Goal: Find specific page/section: Find specific page/section

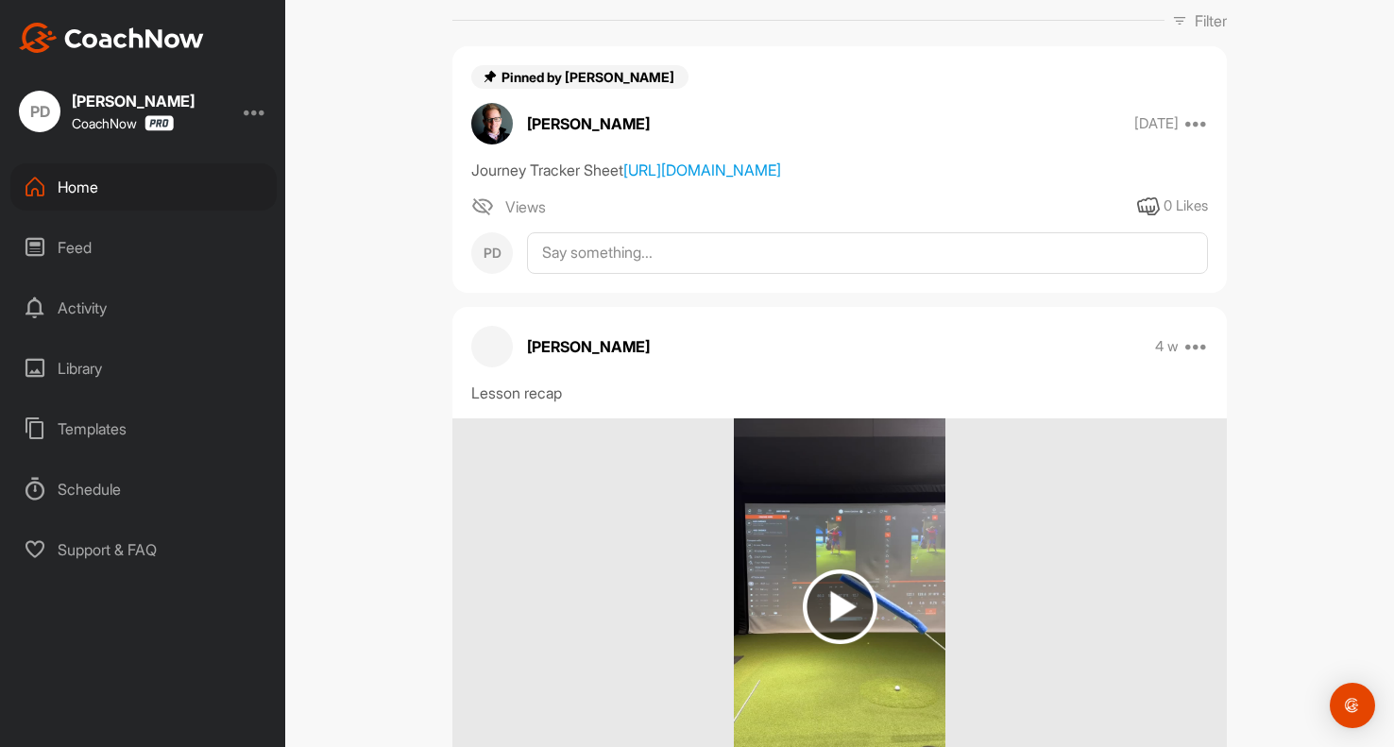
scroll to position [283, 0]
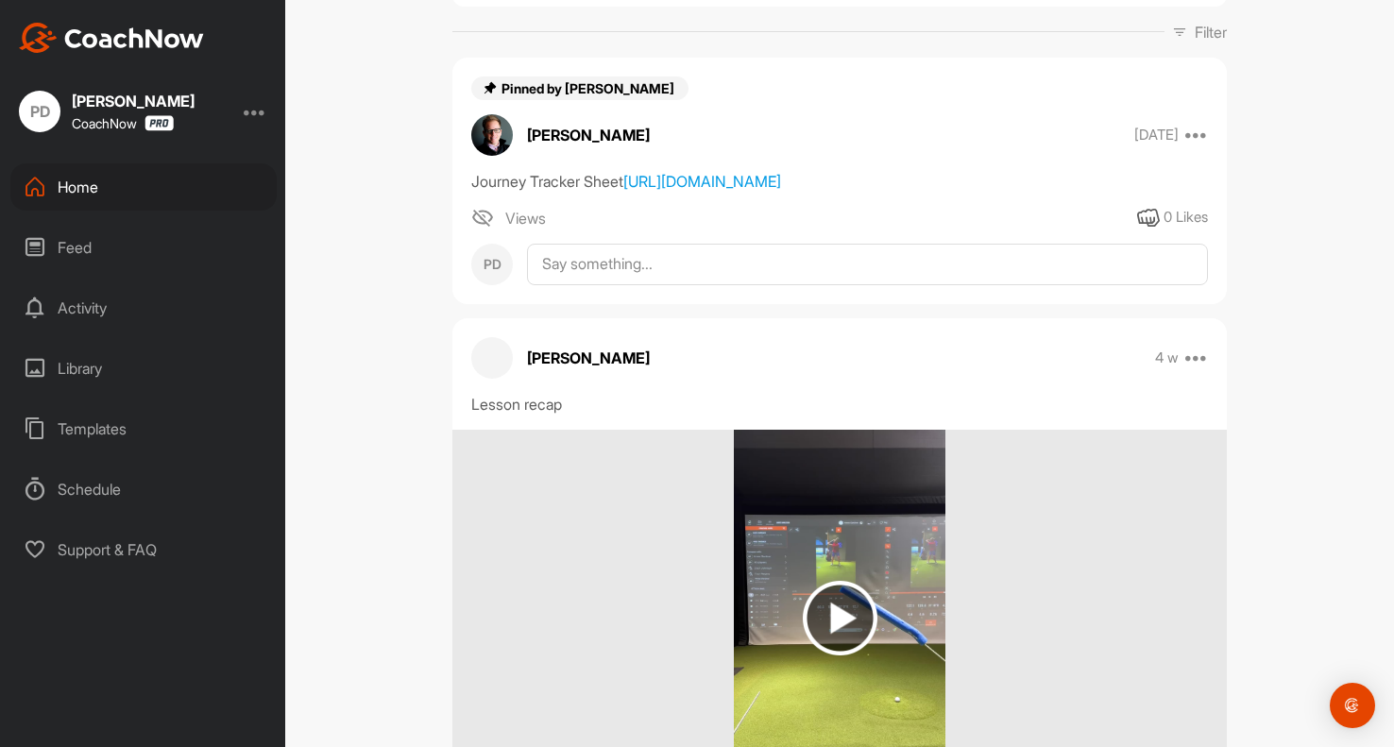
click at [168, 184] on div "Home" at bounding box center [143, 186] width 266 height 47
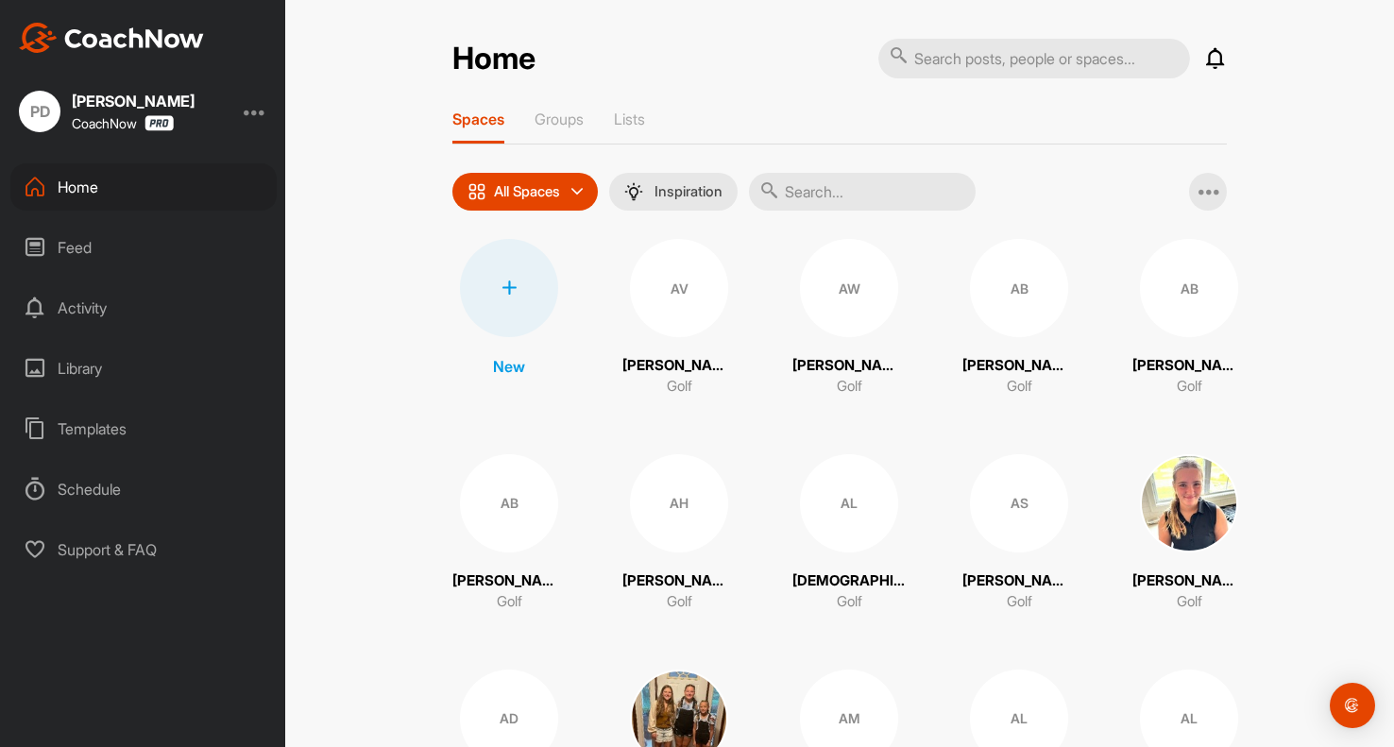
click at [856, 209] on input "text" at bounding box center [862, 192] width 227 height 38
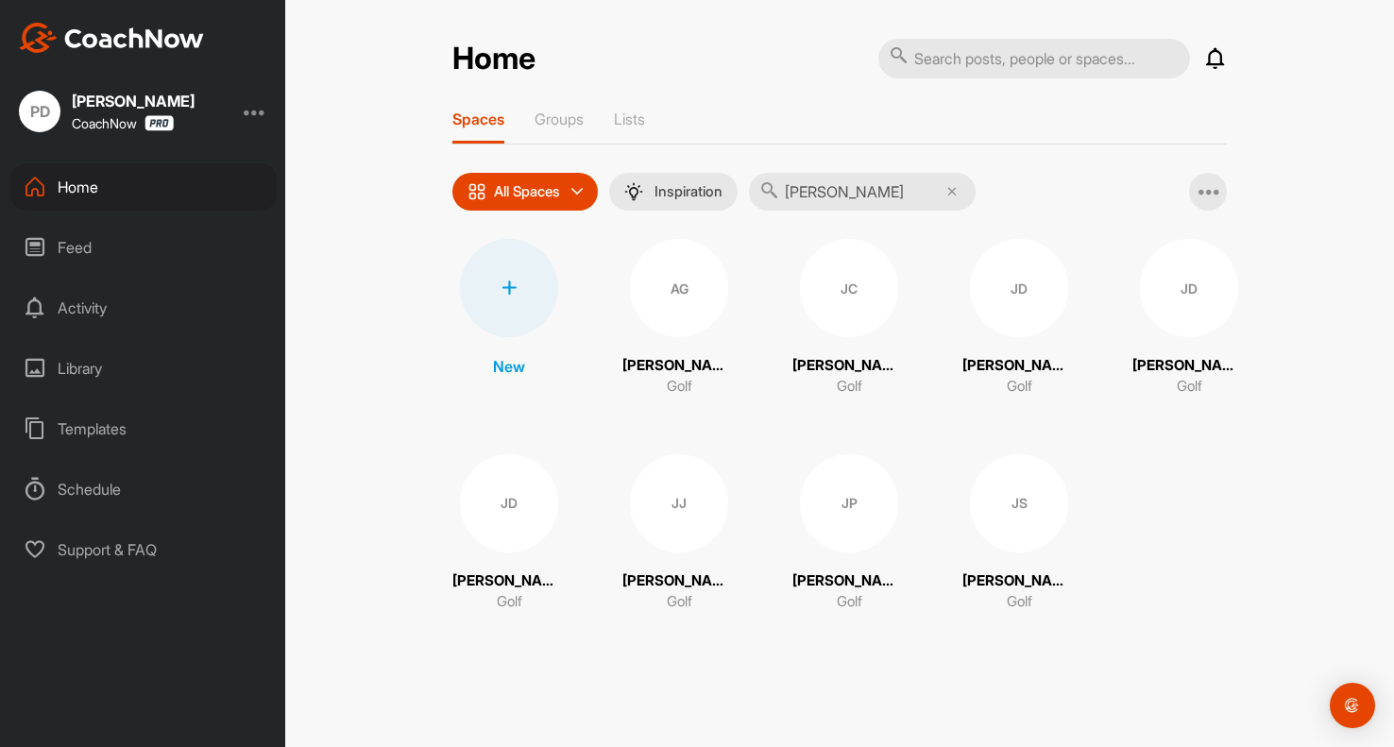
type input "[PERSON_NAME]"
click at [676, 301] on div "AG" at bounding box center [679, 288] width 98 height 98
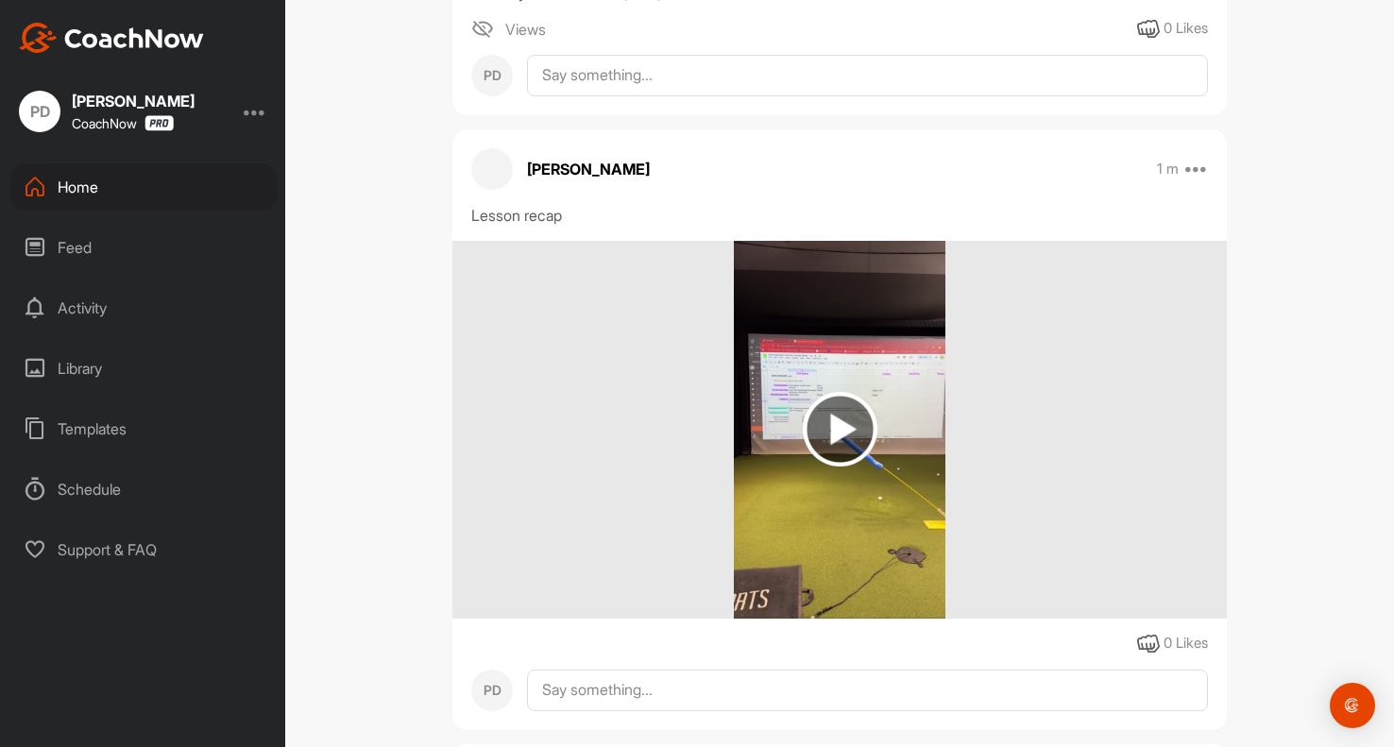
scroll to position [472, 0]
click at [835, 466] on img at bounding box center [840, 429] width 75 height 75
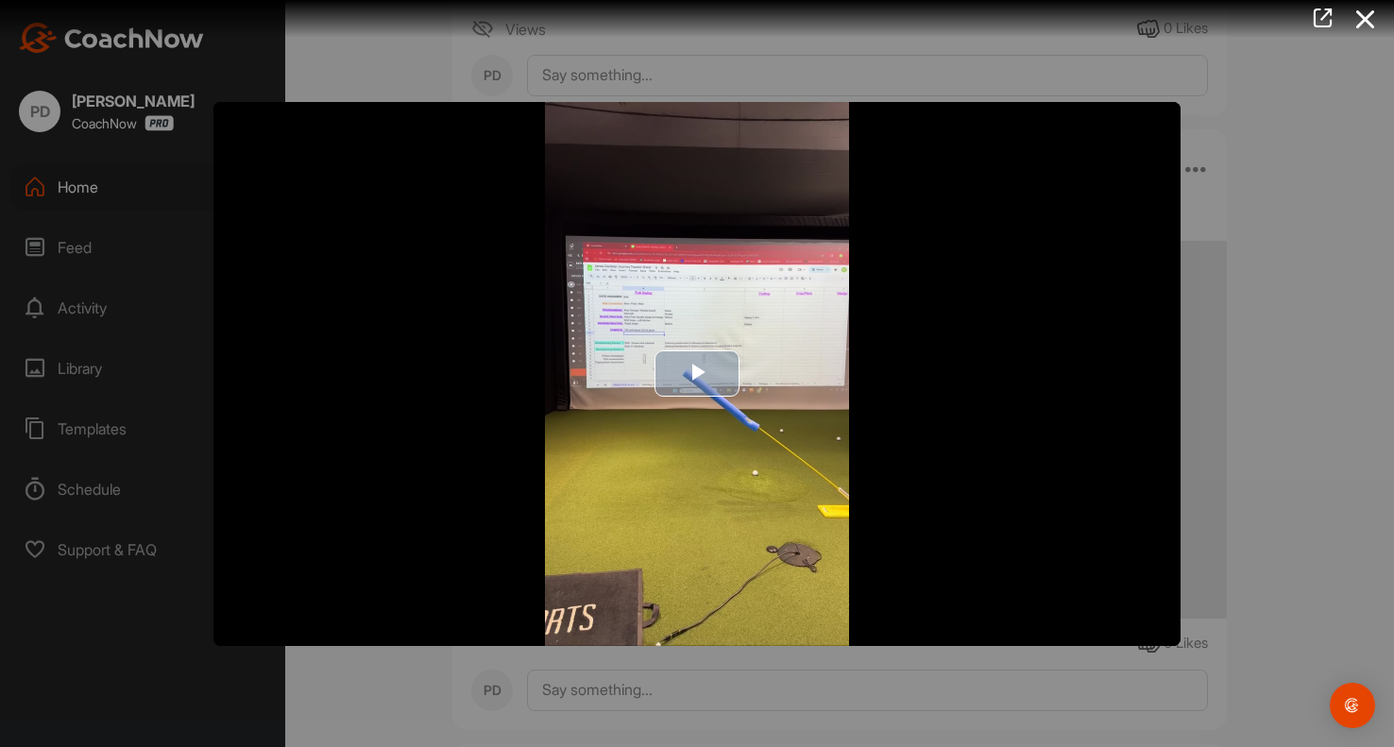
click at [697, 374] on span "Video Player" at bounding box center [697, 374] width 0 height 0
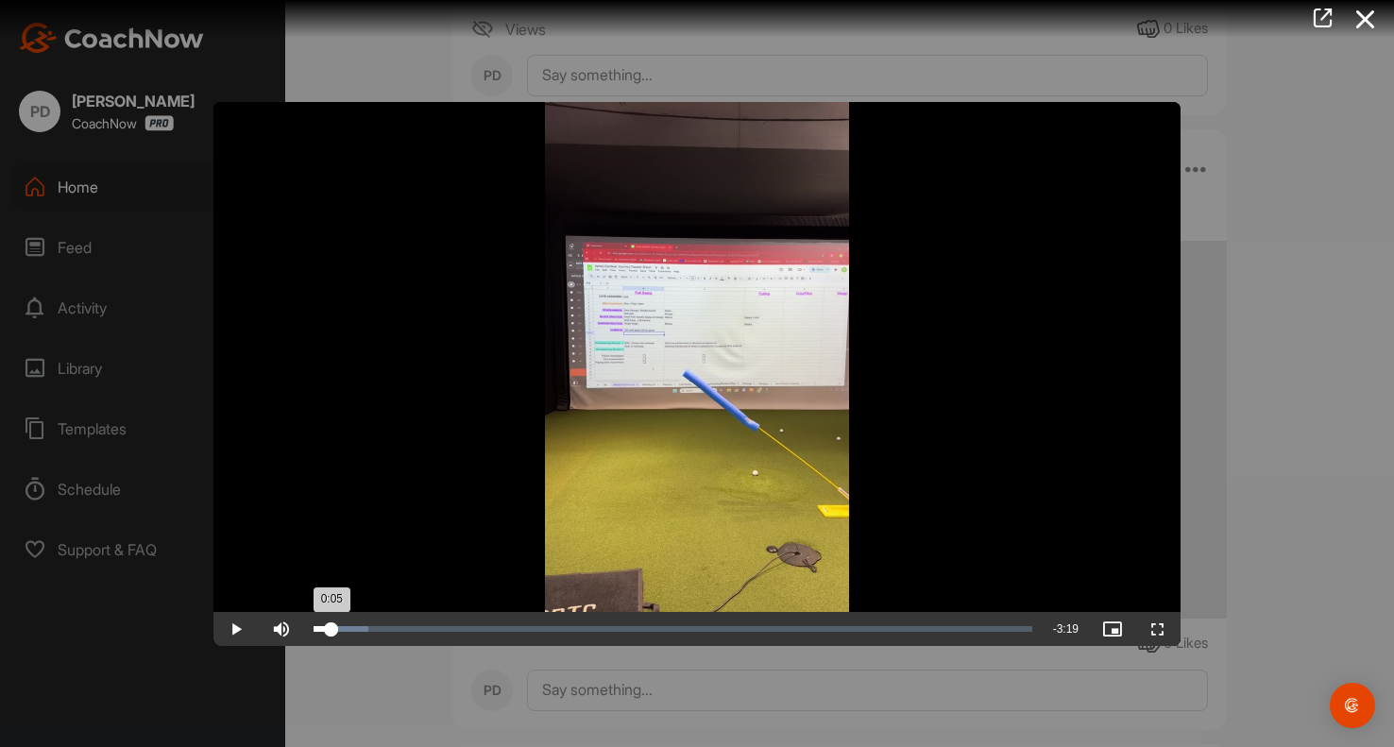
click at [331, 631] on div "0:05" at bounding box center [323, 629] width 18 height 6
click at [476, 632] on div "Loaded : 7.57% 0:44 0:09" at bounding box center [673, 629] width 738 height 34
click at [699, 631] on div "Loaded : 25.31% 1:49 0:48" at bounding box center [673, 629] width 719 height 6
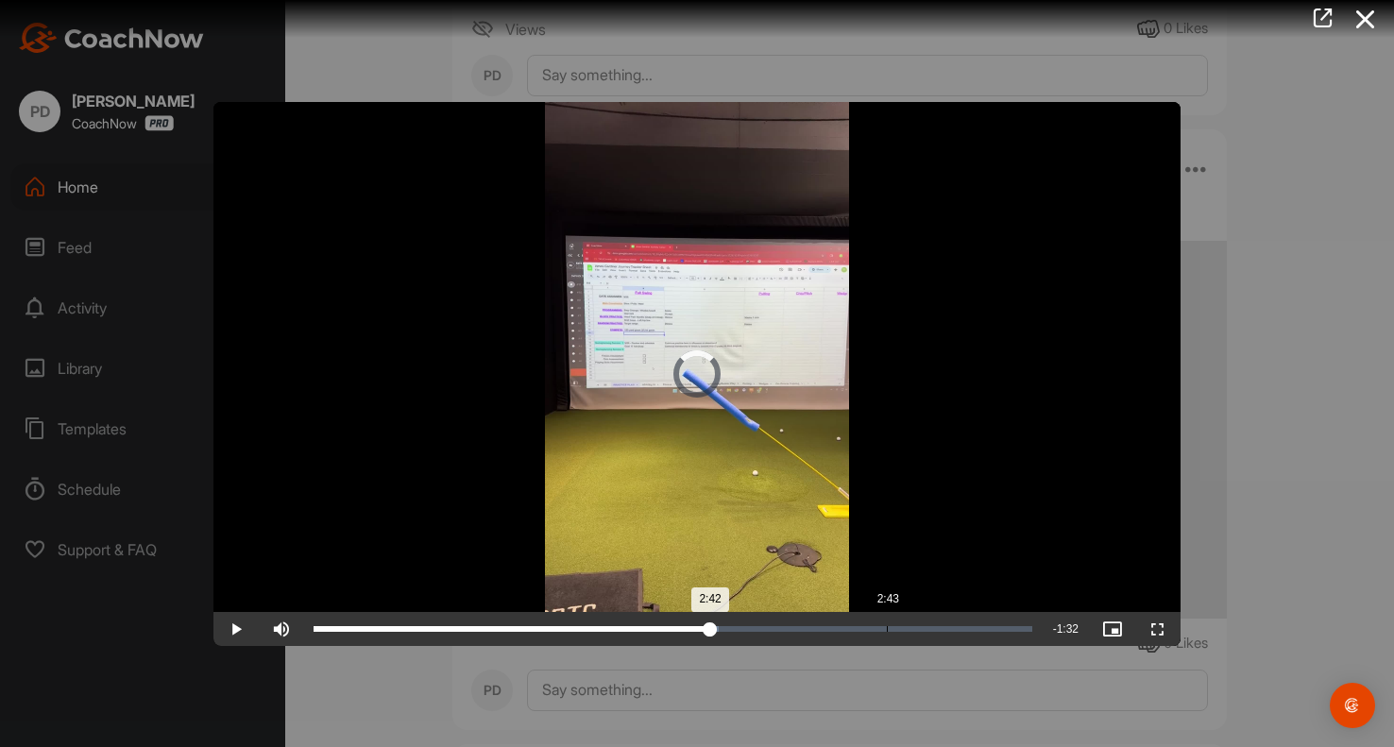
drag, startPoint x: 709, startPoint y: 630, endPoint x: 888, endPoint y: 630, distance: 178.5
click at [887, 630] on div "Loaded : 56.45% 2:43 2:42" at bounding box center [673, 629] width 719 height 6
drag, startPoint x: 899, startPoint y: 631, endPoint x: 979, endPoint y: 637, distance: 80.5
click at [979, 637] on div "Loaded : 83.97% 3:09 3:09" at bounding box center [673, 629] width 738 height 34
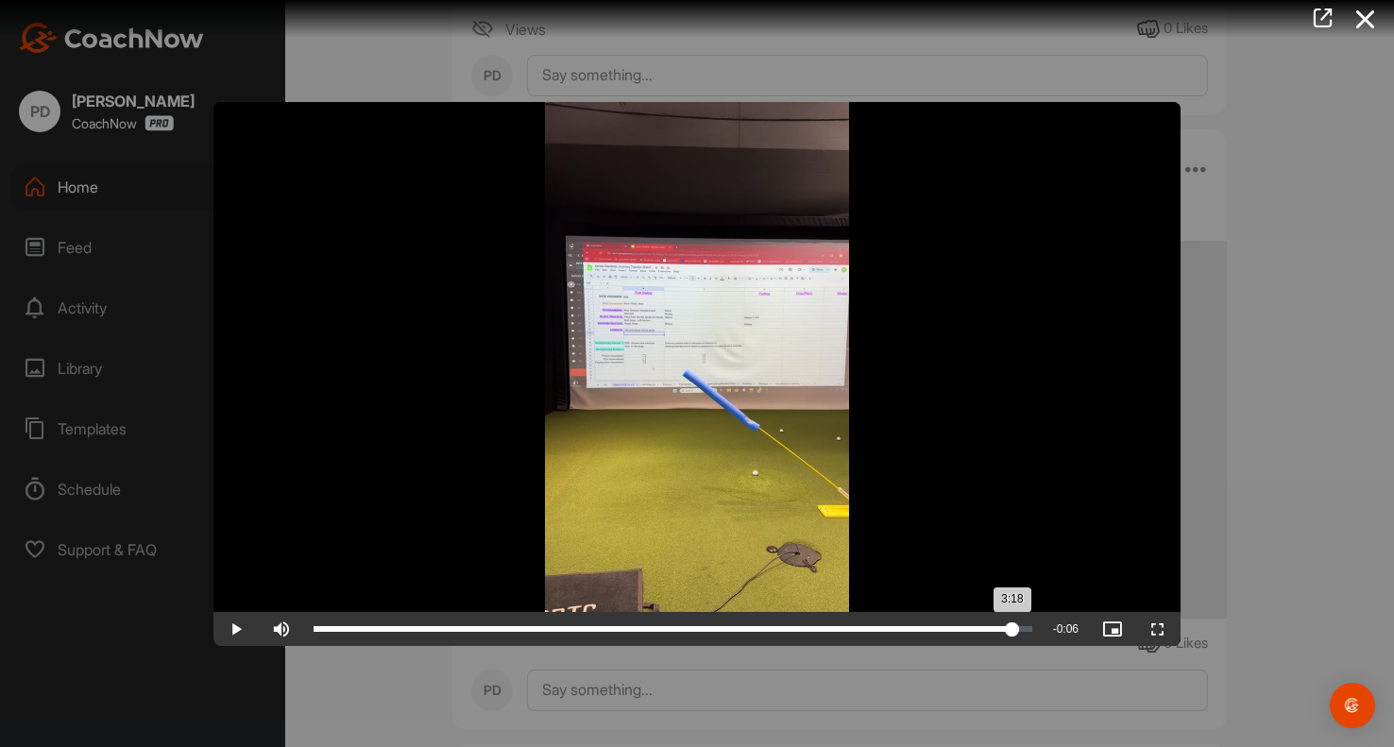
drag, startPoint x: 987, startPoint y: 630, endPoint x: 1013, endPoint y: 630, distance: 25.5
click at [1013, 630] on div "3:18" at bounding box center [663, 629] width 699 height 6
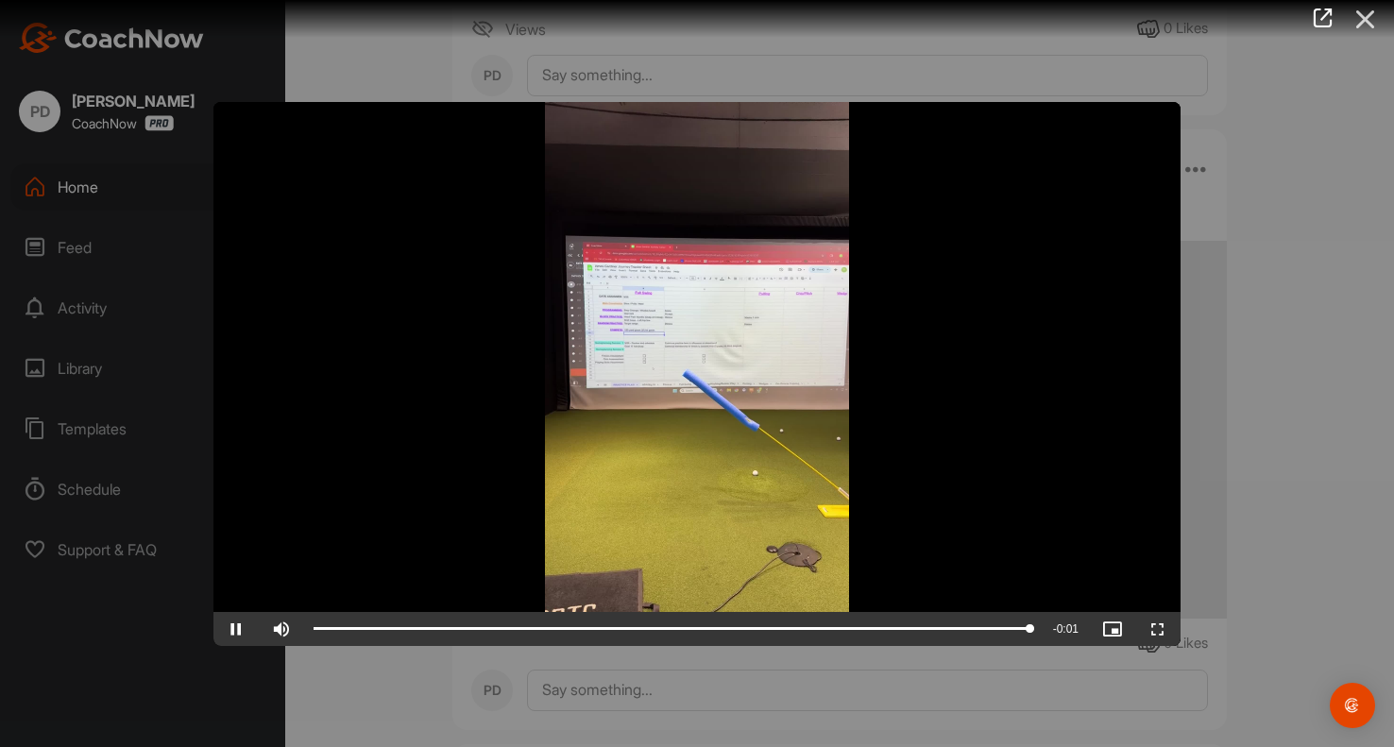
click at [1364, 23] on icon at bounding box center [1365, 19] width 43 height 35
